Goal: Task Accomplishment & Management: Complete application form

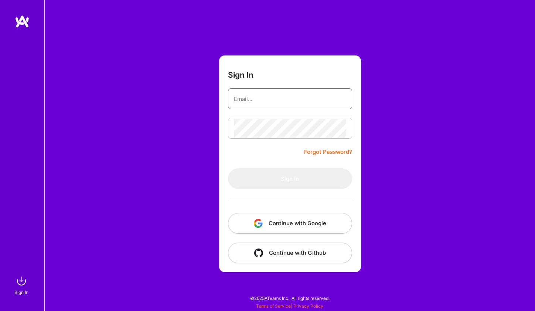
type input "[EMAIL_ADDRESS][DOMAIN_NAME]"
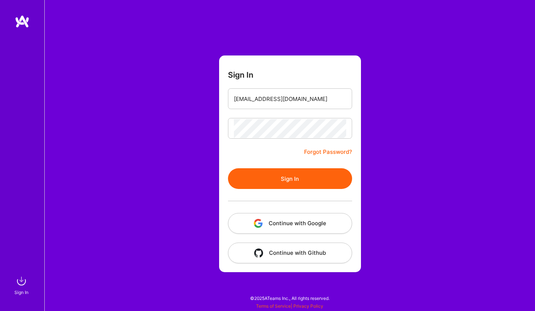
click at [300, 171] on button "Sign In" at bounding box center [290, 178] width 124 height 21
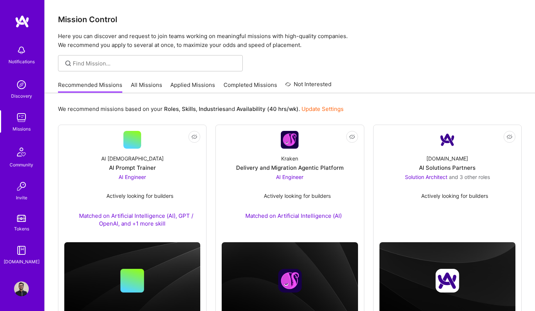
scroll to position [0, 0]
click at [190, 89] on link "Applied Missions" at bounding box center [192, 87] width 45 height 12
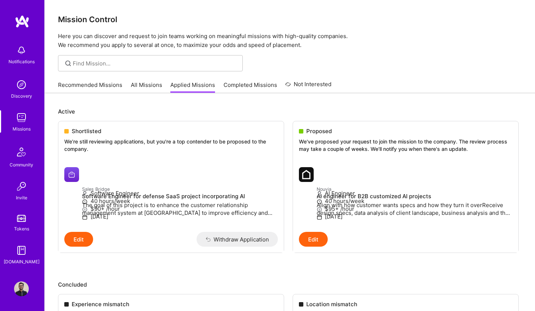
click at [153, 86] on link "All Missions" at bounding box center [146, 87] width 31 height 12
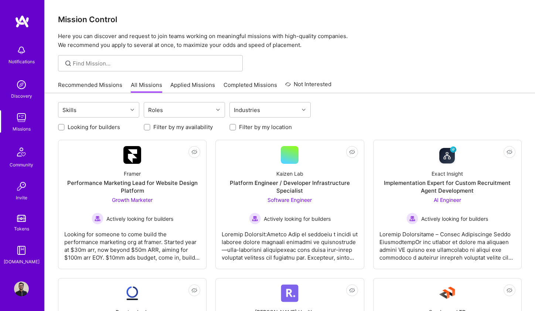
click at [61, 128] on input "Looking for builders" at bounding box center [62, 127] width 5 height 5
checkbox input "true"
click at [230, 128] on div at bounding box center [233, 127] width 7 height 7
click at [232, 128] on input "Filter by my location" at bounding box center [233, 127] width 5 height 5
checkbox input "true"
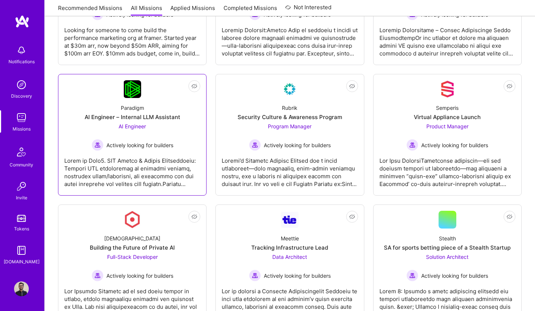
scroll to position [204, 0]
click at [170, 156] on div at bounding box center [132, 169] width 136 height 37
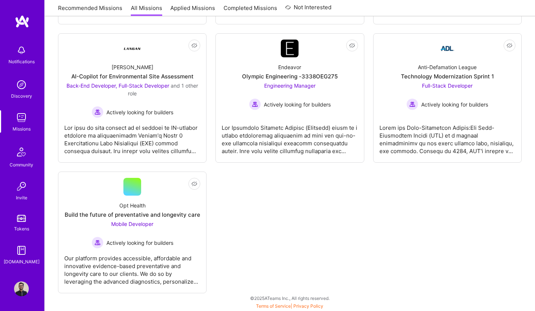
scroll to position [767, 0]
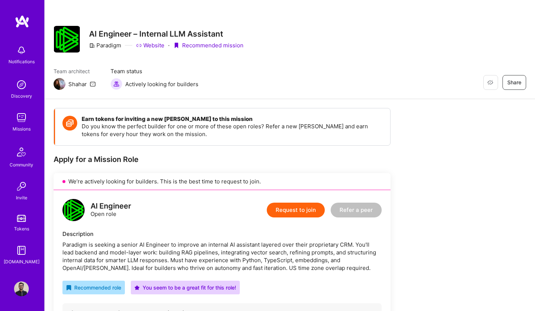
click at [114, 46] on div "Paradigm" at bounding box center [105, 45] width 32 height 8
copy div "Paradigm"
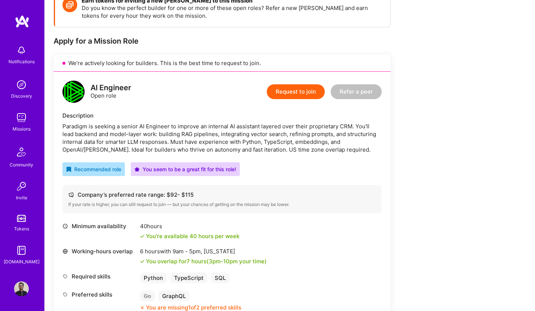
scroll to position [77, 0]
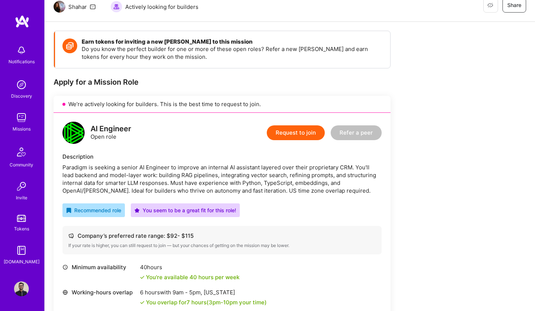
click at [63, 167] on div "Paradigm is seeking a senior AI Engineer to improve an internal AI assistant la…" at bounding box center [221, 178] width 319 height 31
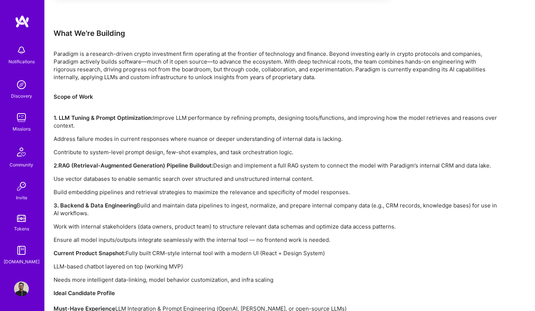
scroll to position [440, 0]
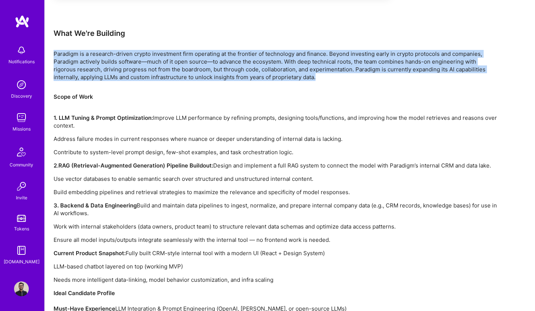
drag, startPoint x: 54, startPoint y: 52, endPoint x: 344, endPoint y: 77, distance: 291.4
click at [344, 77] on p "Paradigm is a research-driven crypto investment firm operating at the frontier …" at bounding box center [276, 65] width 444 height 31
copy p "Paradigm is a research-driven crypto investment firm operating at the frontier …"
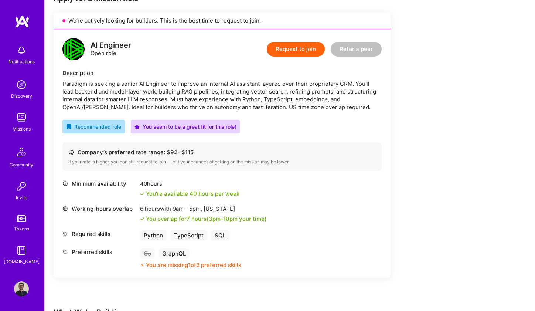
scroll to position [137, 0]
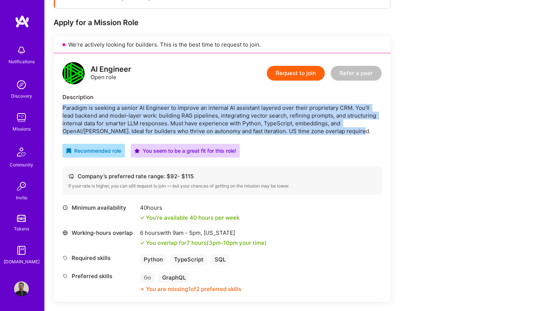
drag, startPoint x: 62, startPoint y: 108, endPoint x: 367, endPoint y: 130, distance: 305.5
click at [367, 130] on div "Paradigm is seeking a senior AI Engineer to improve an internal AI assistant la…" at bounding box center [221, 119] width 319 height 31
copy div "Paradigm is seeking a senior AI Engineer to improve an internal AI assistant la…"
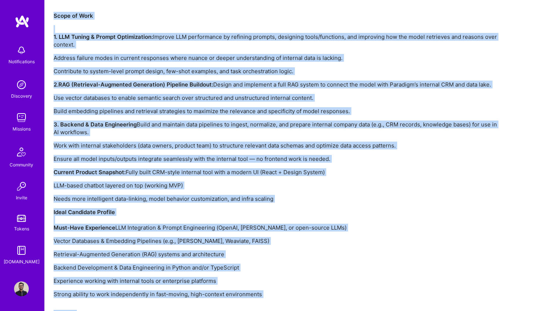
scroll to position [528, 0]
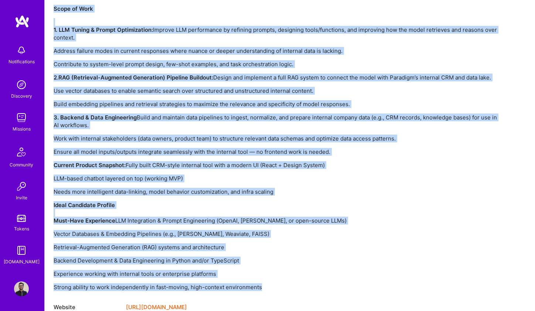
drag, startPoint x: 54, startPoint y: 18, endPoint x: 286, endPoint y: 288, distance: 355.6
click at [286, 288] on div "Scope of Work 1. LLM Tuning & Prompt Optimization: Improve LLM performance by r…" at bounding box center [276, 148] width 444 height 286
copy div "Scope of Work 1. LLM Tuning & Prompt Optimization: Improve LLM performance by r…"
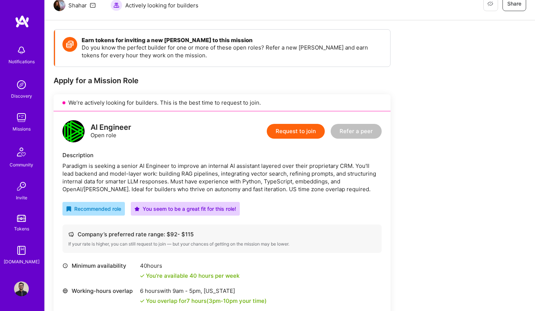
scroll to position [39, 0]
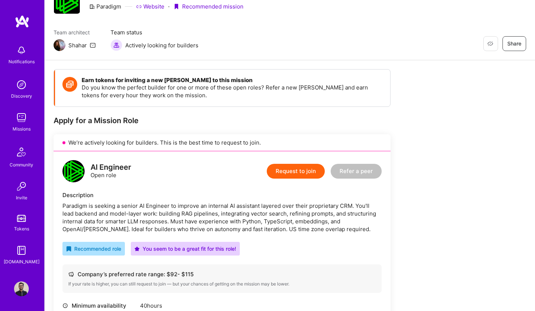
click at [300, 166] on button "Request to join" at bounding box center [296, 171] width 58 height 15
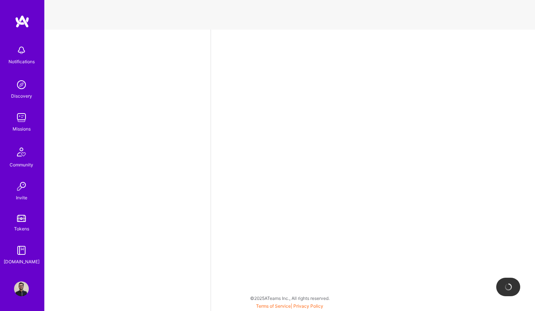
select select "DE"
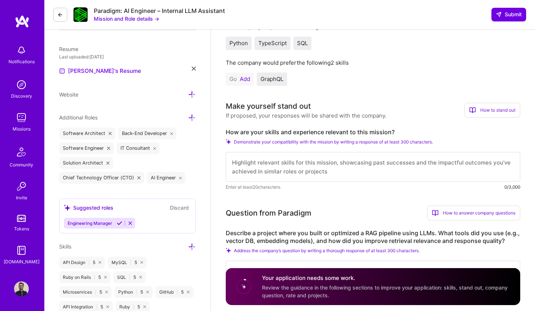
scroll to position [181, 0]
click at [245, 79] on button "Add" at bounding box center [245, 79] width 10 height 6
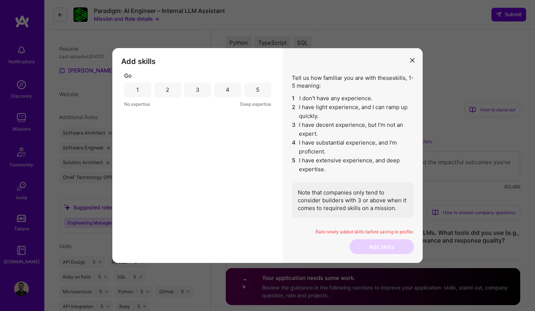
click at [166, 89] on div "2" at bounding box center [167, 90] width 3 height 8
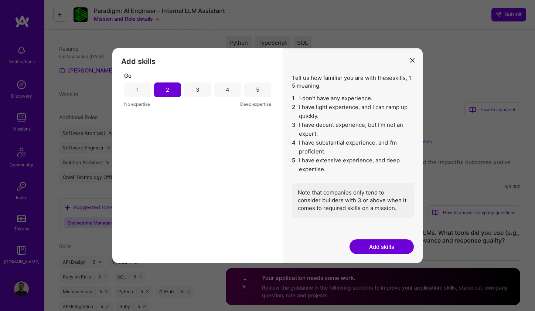
click at [398, 248] on button "Add skills" at bounding box center [382, 246] width 64 height 15
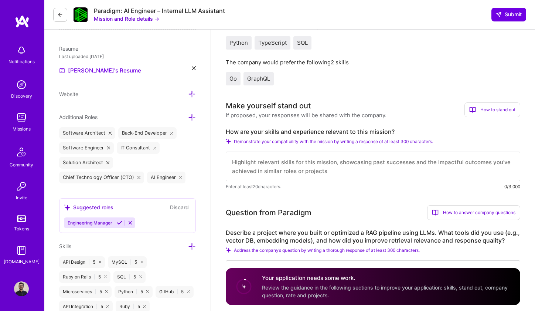
click at [324, 176] on textarea at bounding box center [373, 167] width 295 height 30
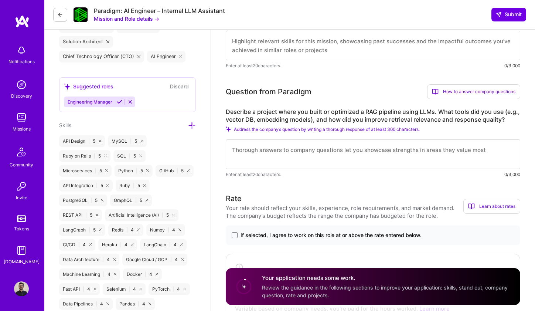
scroll to position [285, 0]
